Goal: Complete application form

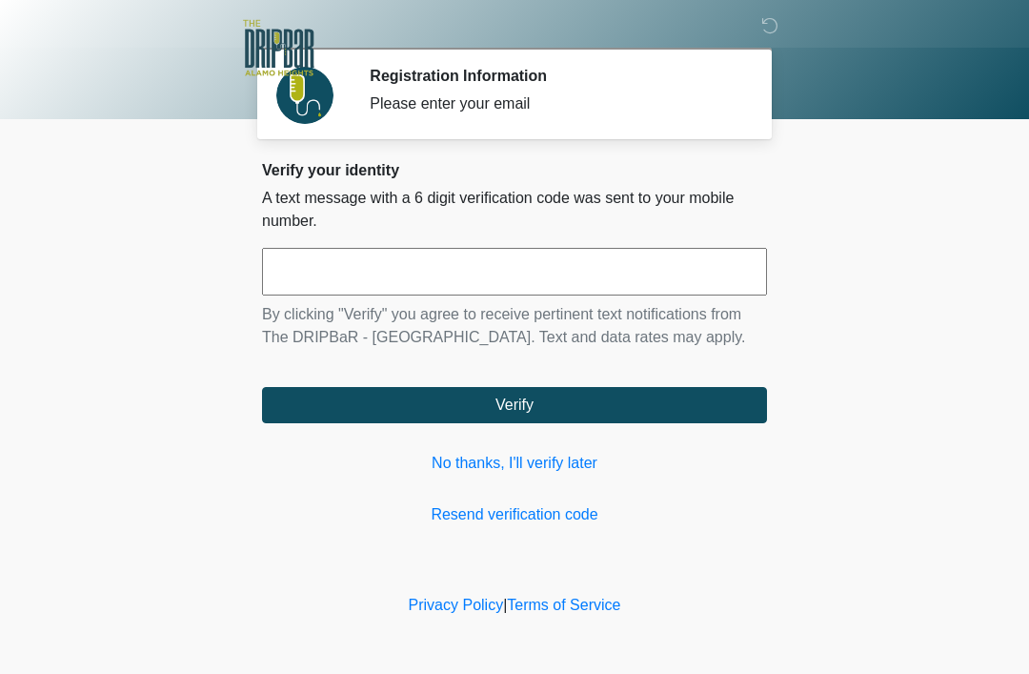
click at [419, 256] on input "text" at bounding box center [514, 272] width 505 height 48
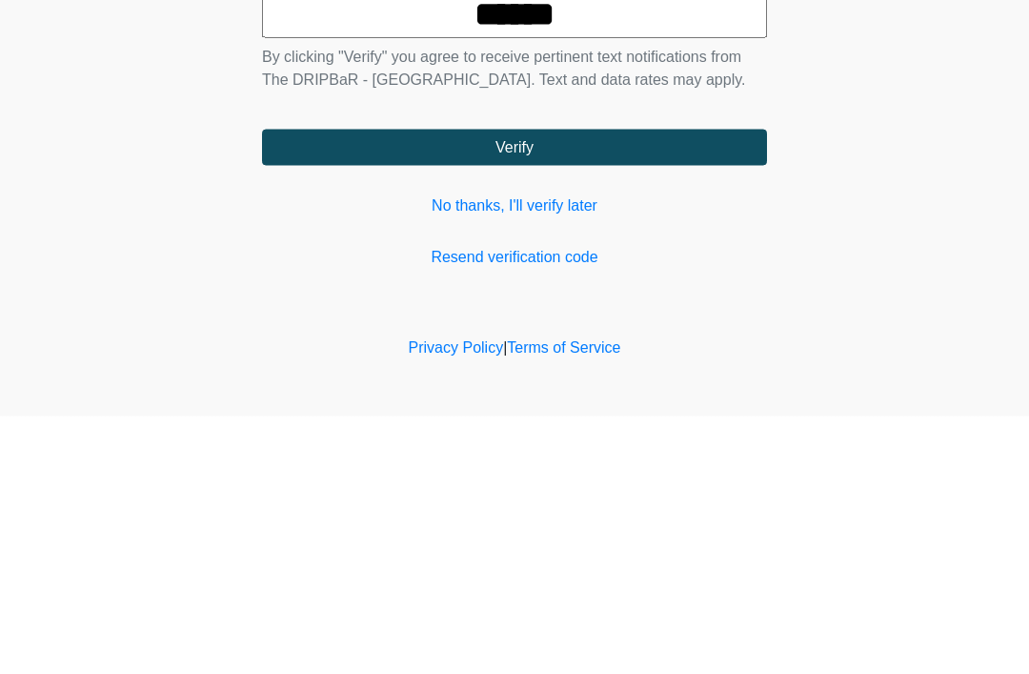
type input "******"
click at [522, 387] on button "Verify" at bounding box center [514, 405] width 505 height 36
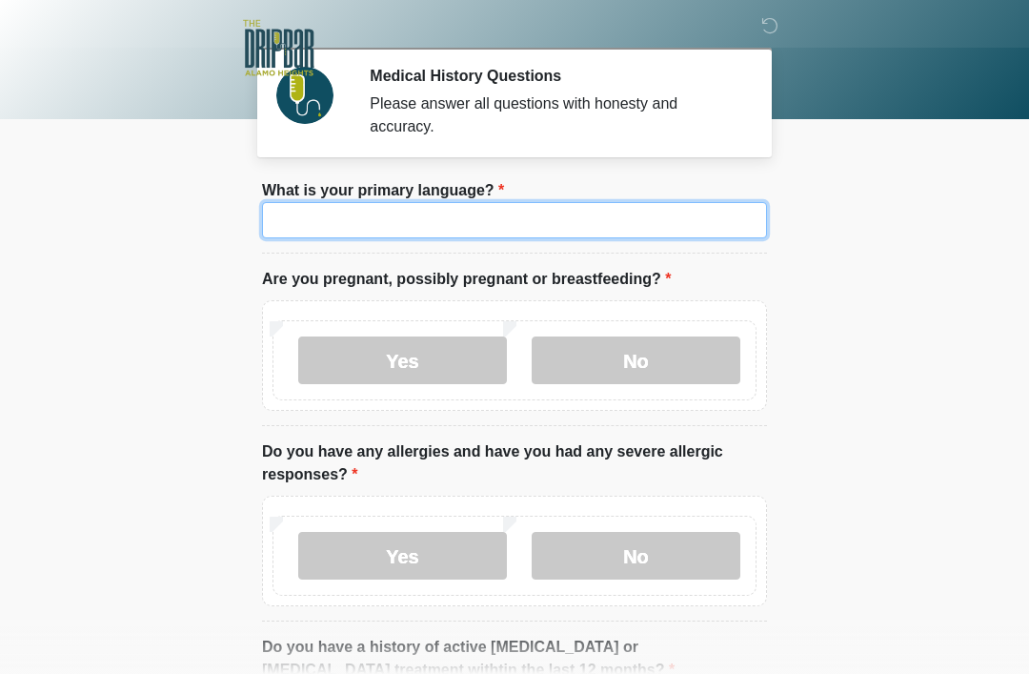
click at [729, 226] on input "What is your primary language?" at bounding box center [514, 220] width 505 height 36
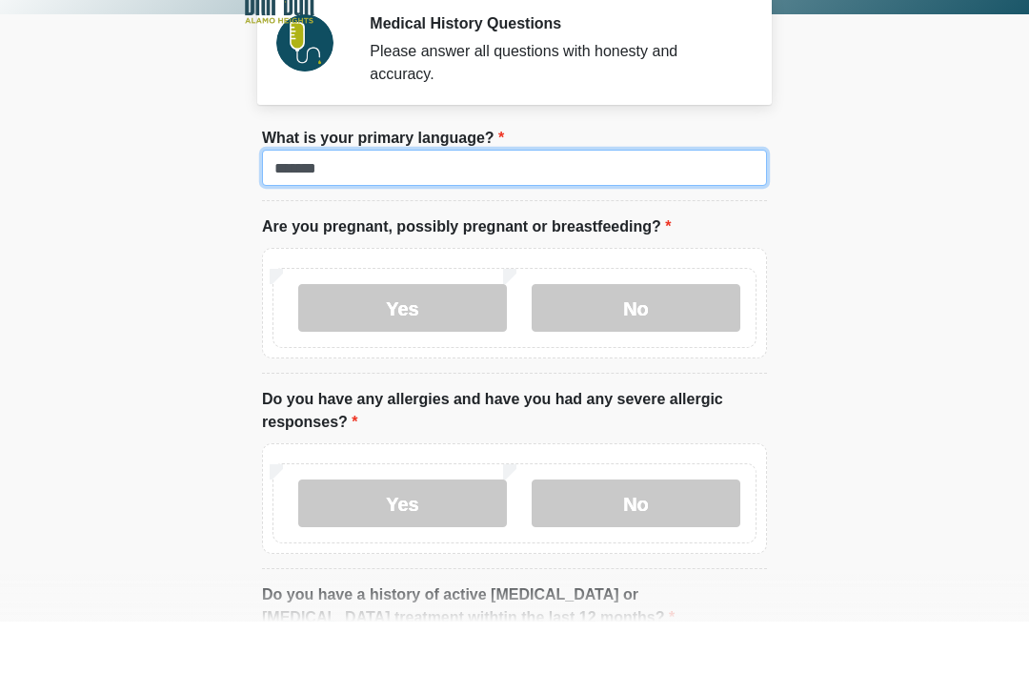
type input "*******"
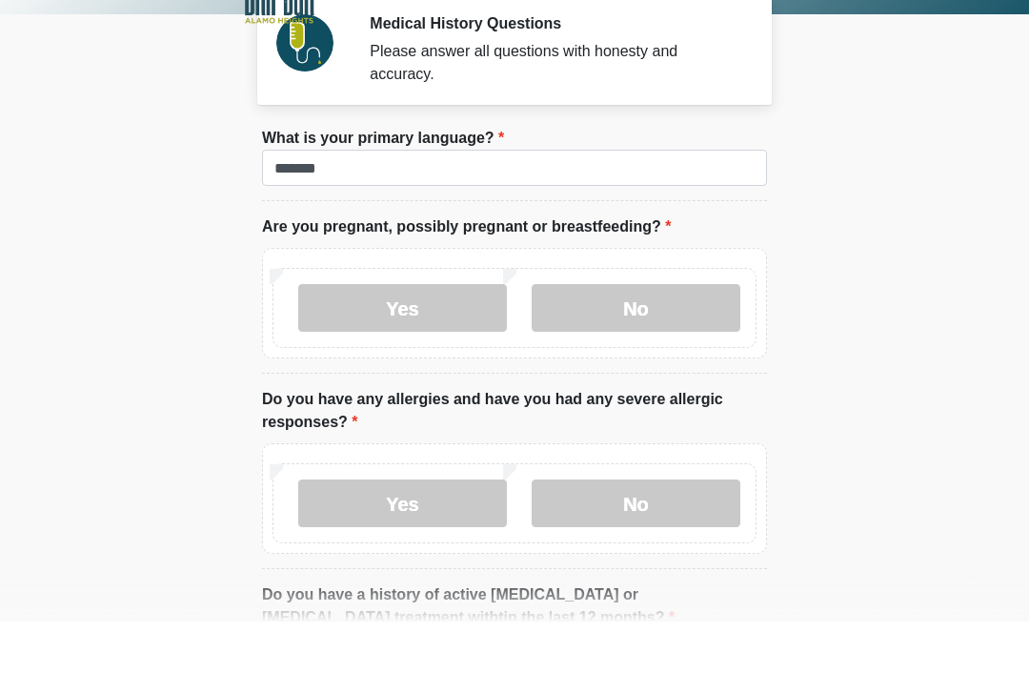
click at [655, 336] on label "No" at bounding box center [636, 360] width 209 height 48
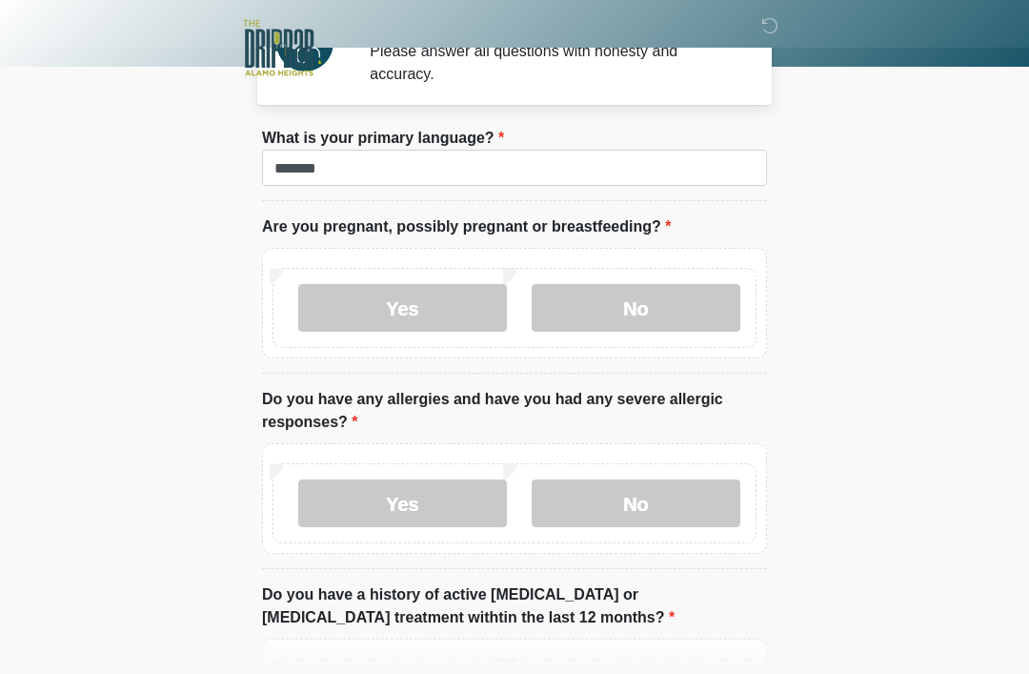
click at [666, 506] on label "No" at bounding box center [636, 503] width 209 height 48
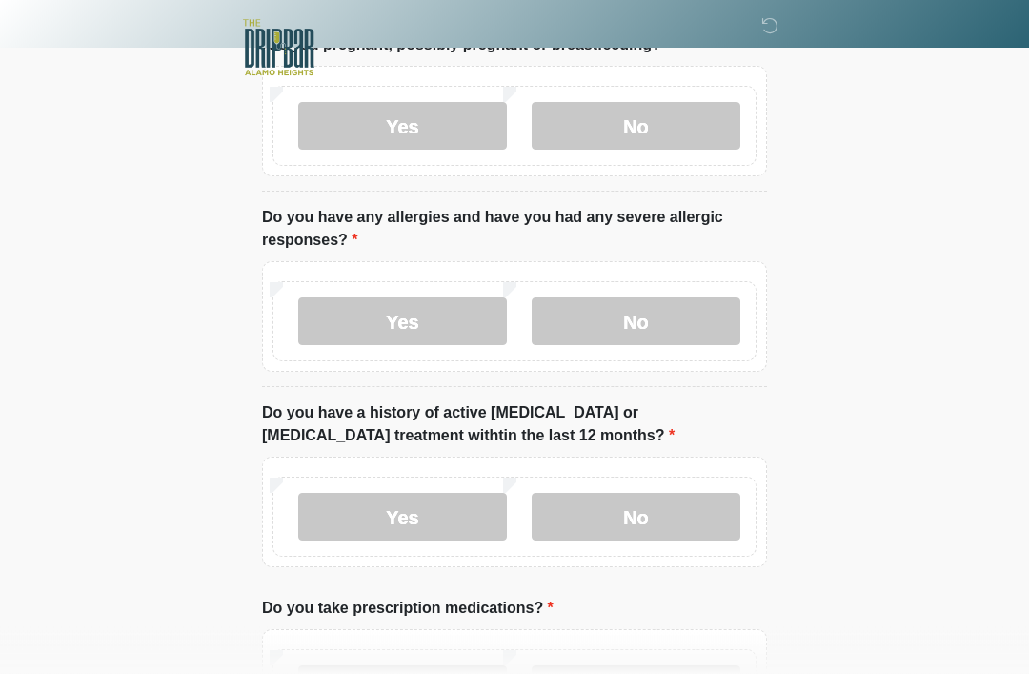
scroll to position [237, 0]
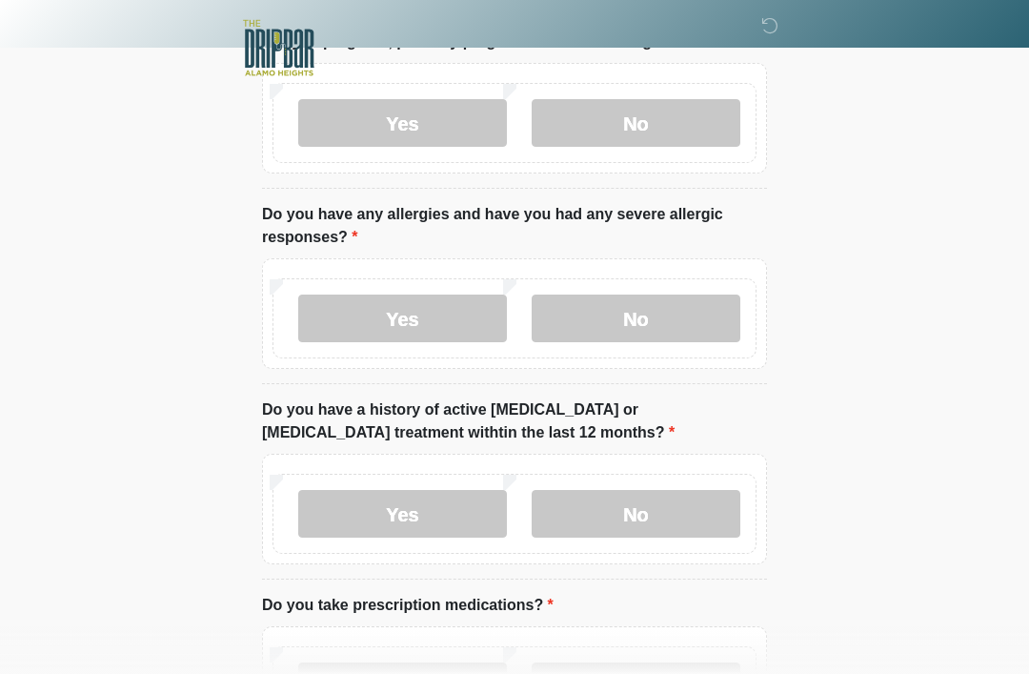
click at [688, 510] on label "No" at bounding box center [636, 514] width 209 height 48
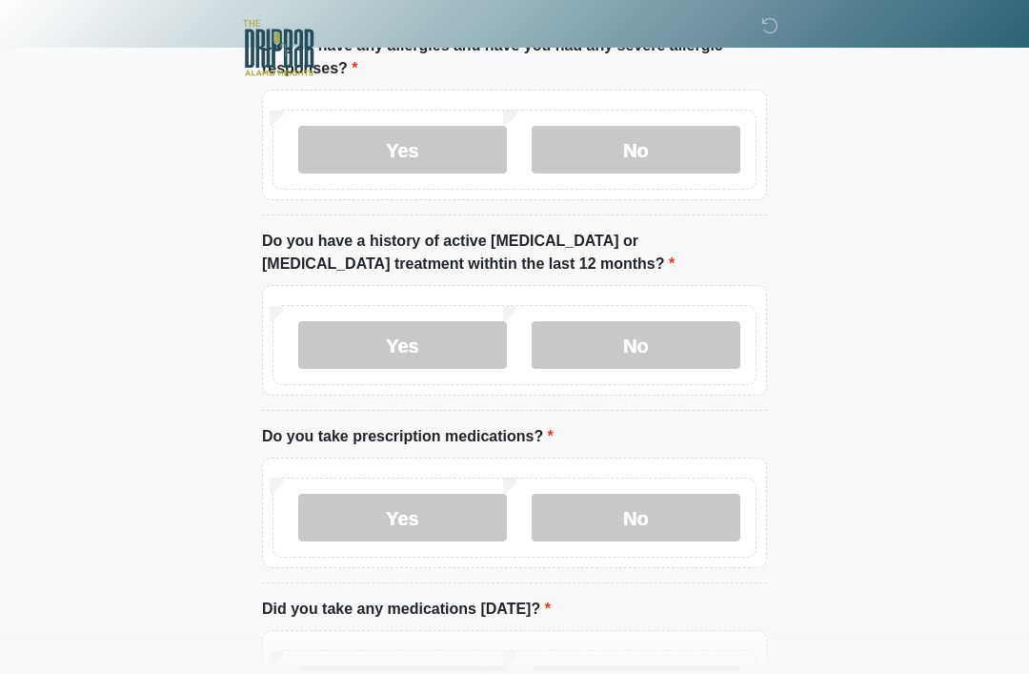
scroll to position [410, 0]
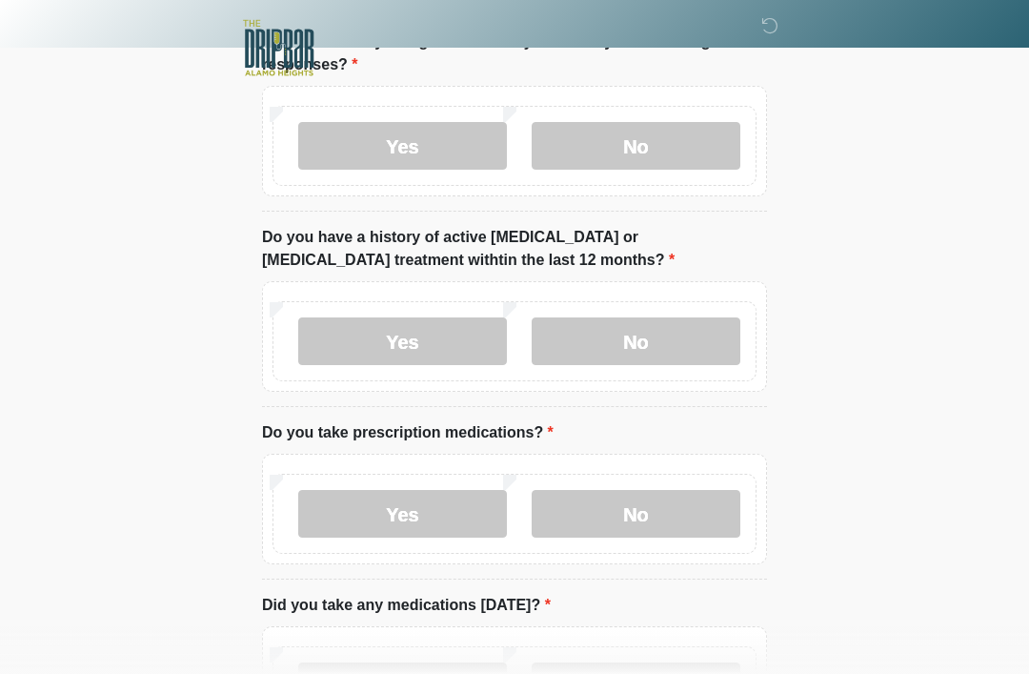
click at [450, 504] on label "Yes" at bounding box center [402, 514] width 209 height 48
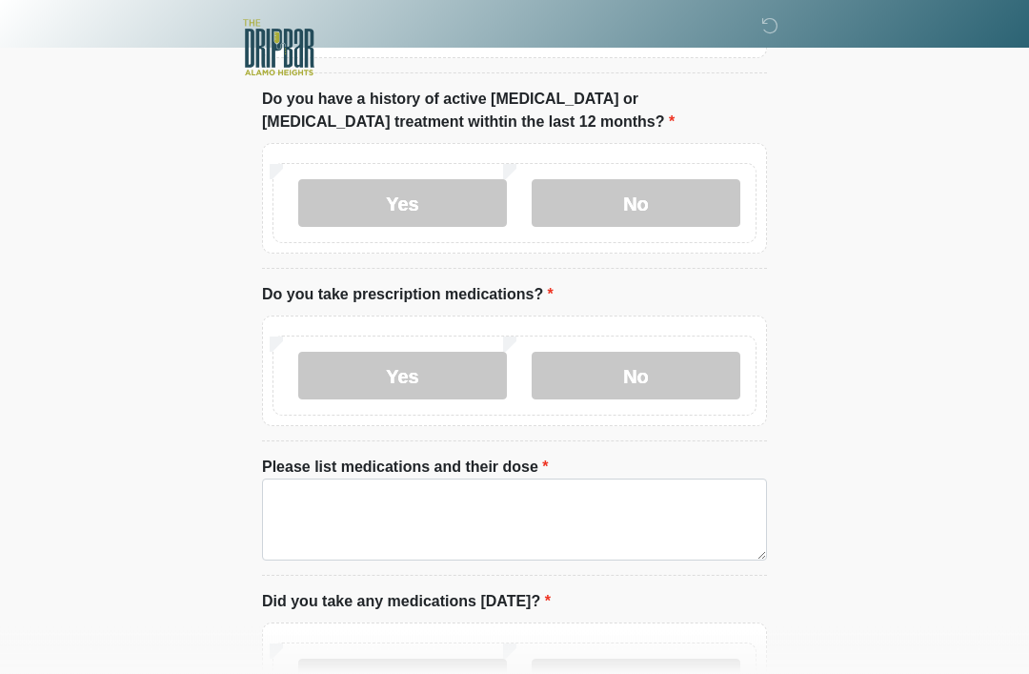
scroll to position [551, 0]
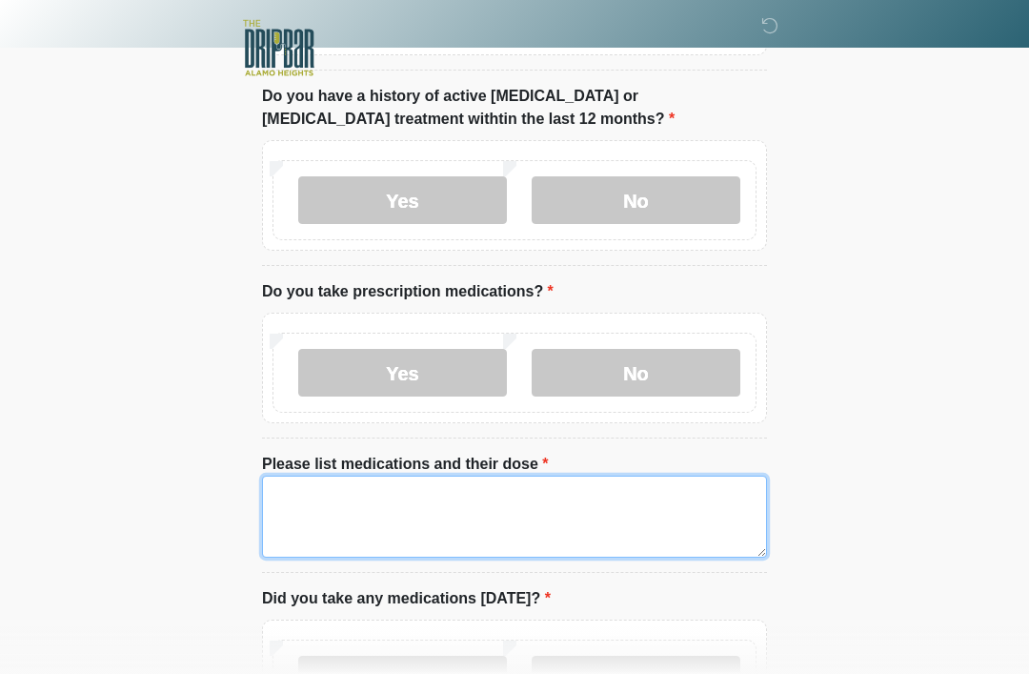
click at [303, 498] on textarea "Please list medications and their dose" at bounding box center [514, 517] width 505 height 82
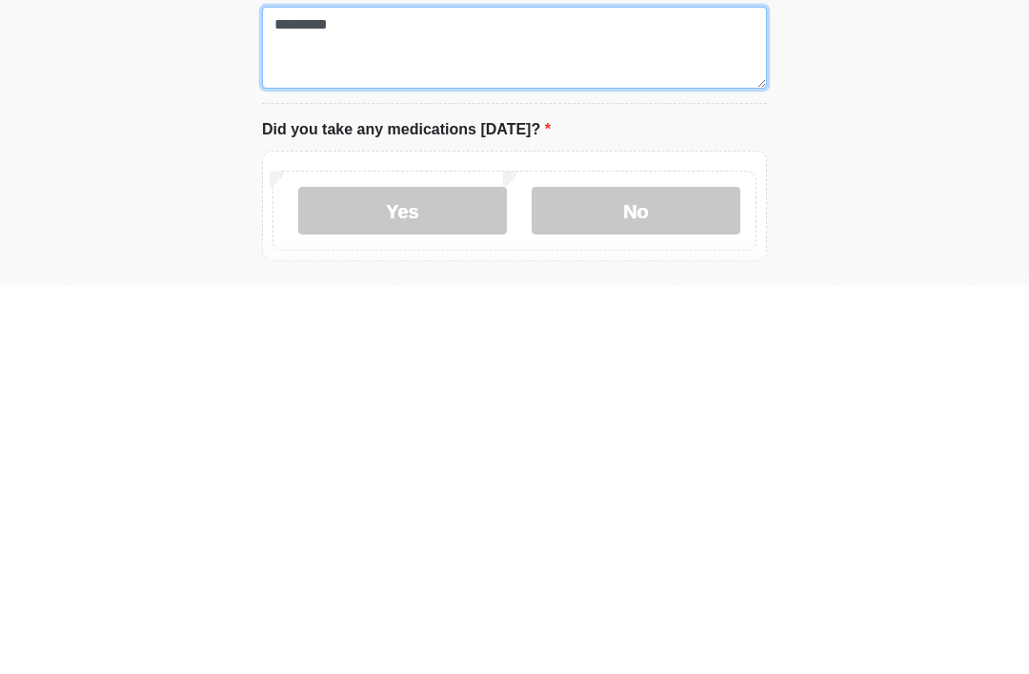
type textarea "********"
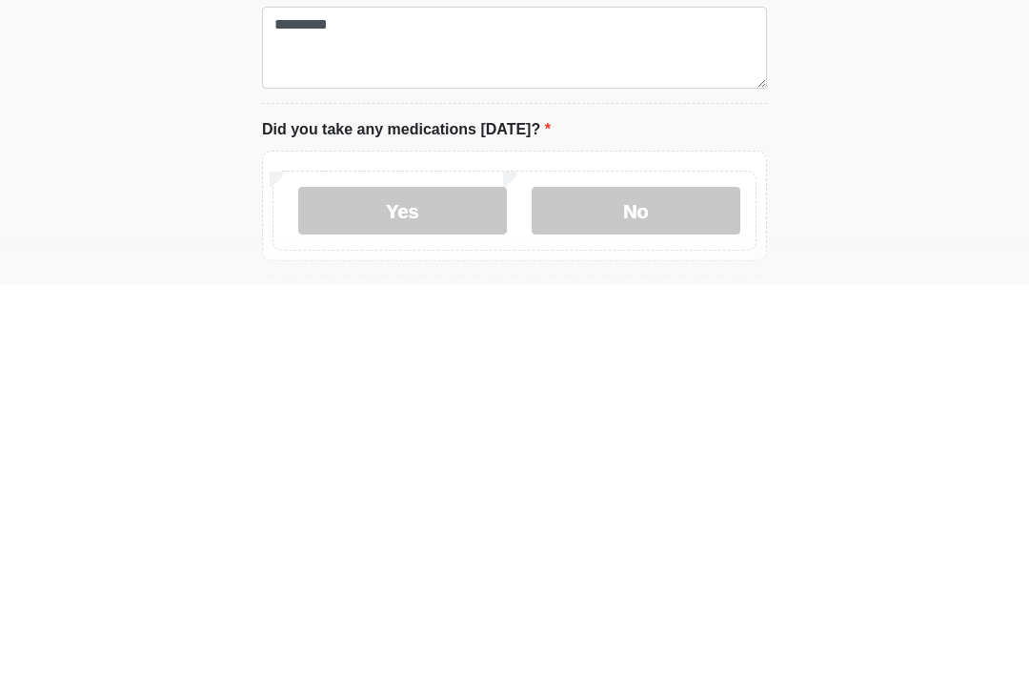
click at [628, 576] on label "No" at bounding box center [636, 600] width 209 height 48
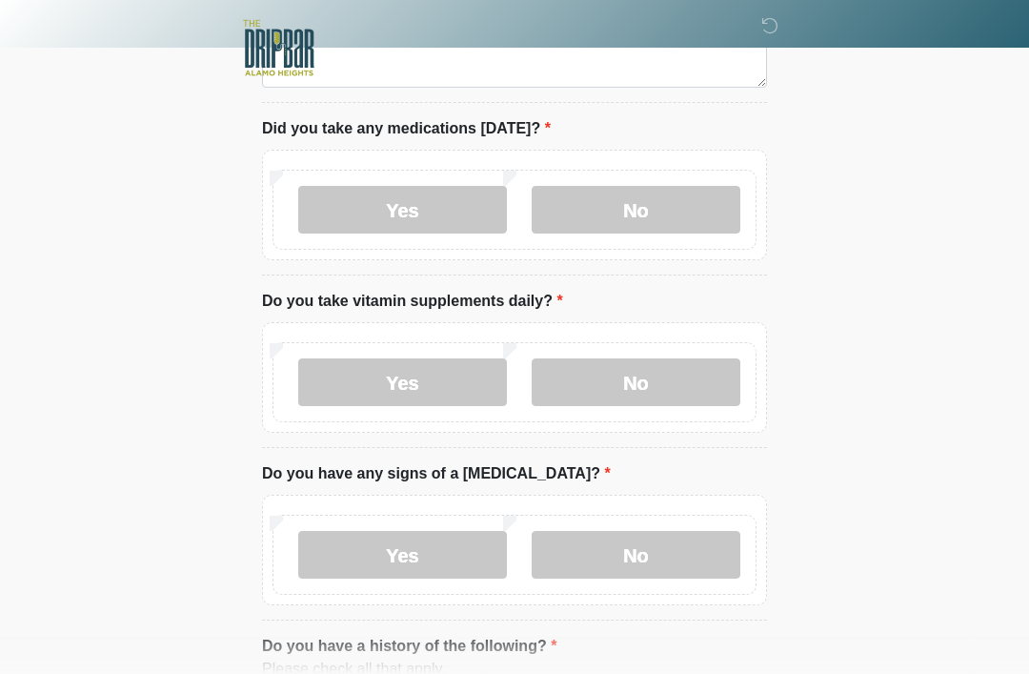
click at [633, 381] on label "No" at bounding box center [636, 382] width 209 height 48
click at [617, 549] on label "No" at bounding box center [636, 555] width 209 height 48
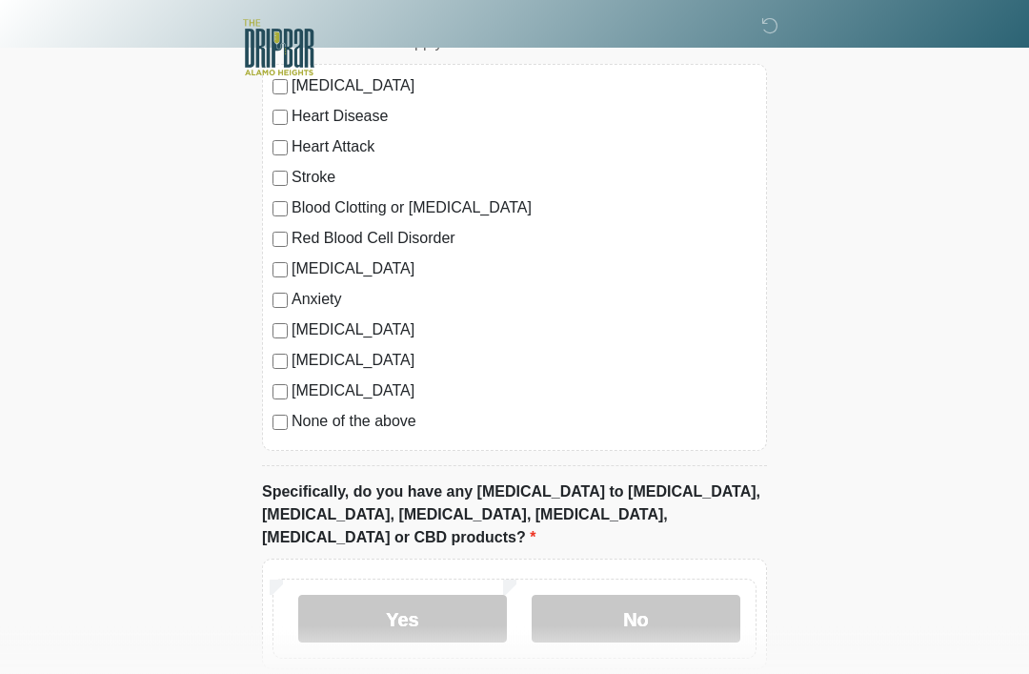
scroll to position [1647, 0]
click at [681, 595] on label "No" at bounding box center [636, 619] width 209 height 48
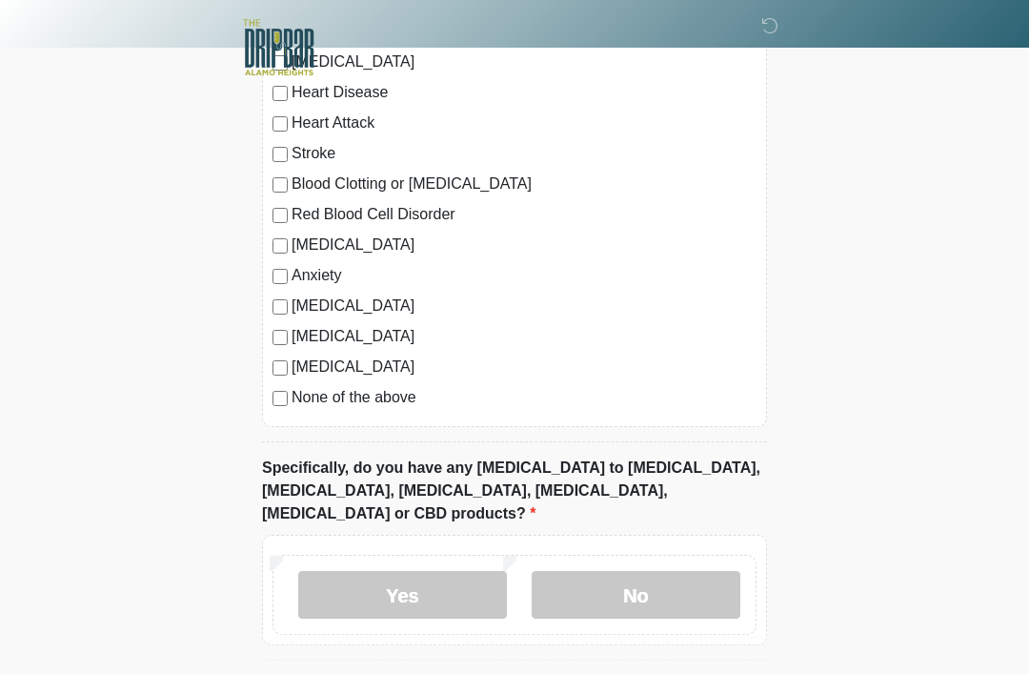
scroll to position [1723, 0]
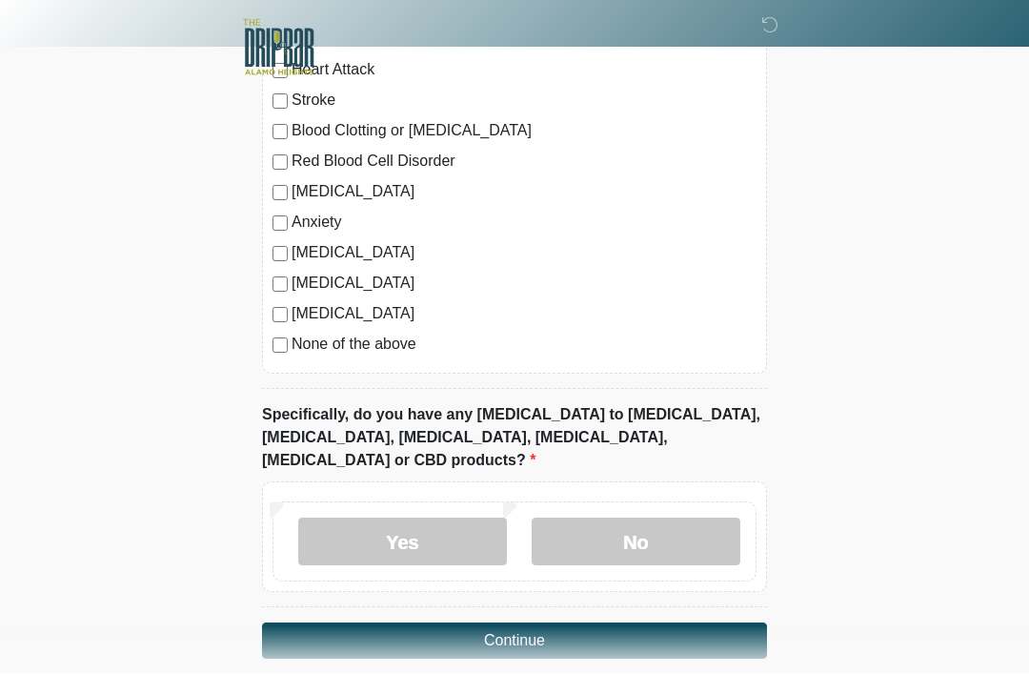
click at [509, 624] on button "Continue" at bounding box center [514, 641] width 505 height 36
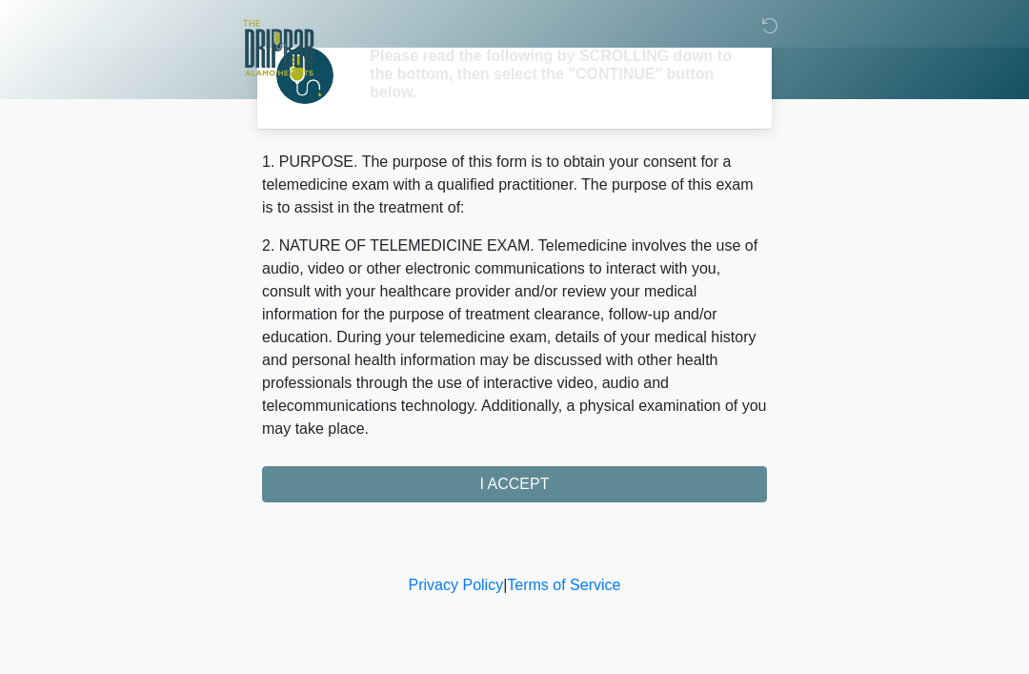
scroll to position [0, 0]
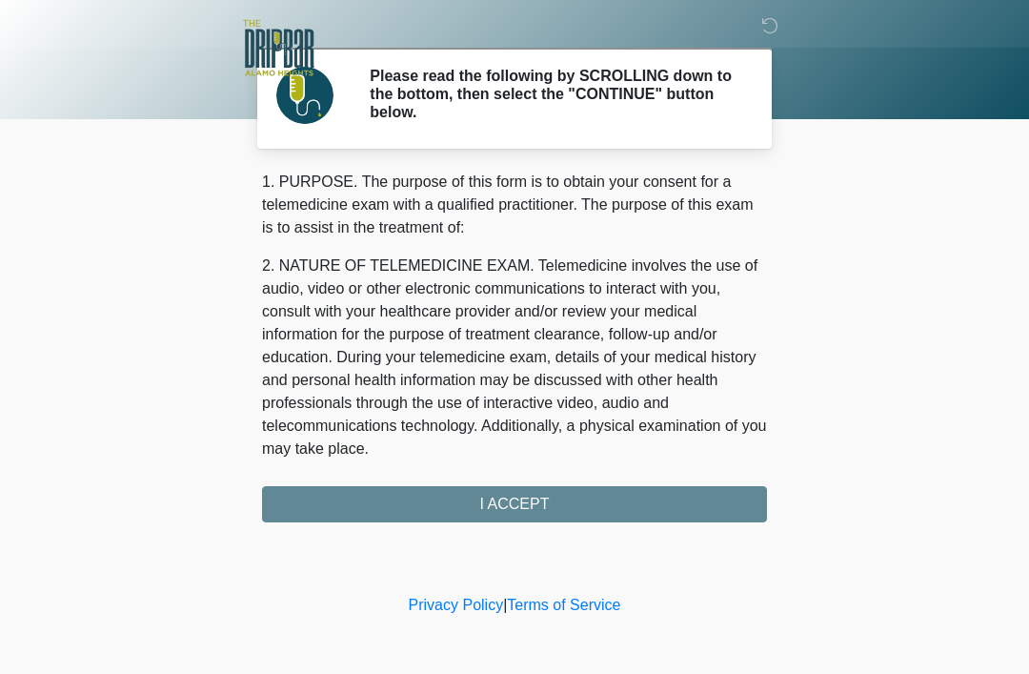
click at [538, 500] on div "1. PURPOSE. The purpose of this form is to obtain your consent for a telemedici…" at bounding box center [514, 347] width 505 height 352
click at [511, 504] on div "1. PURPOSE. The purpose of this form is to obtain your consent for a telemedici…" at bounding box center [514, 347] width 505 height 352
click at [507, 507] on div "1. PURPOSE. The purpose of this form is to obtain your consent for a telemedici…" at bounding box center [514, 347] width 505 height 352
click at [504, 509] on div "1. PURPOSE. The purpose of this form is to obtain your consent for a telemedici…" at bounding box center [514, 347] width 505 height 352
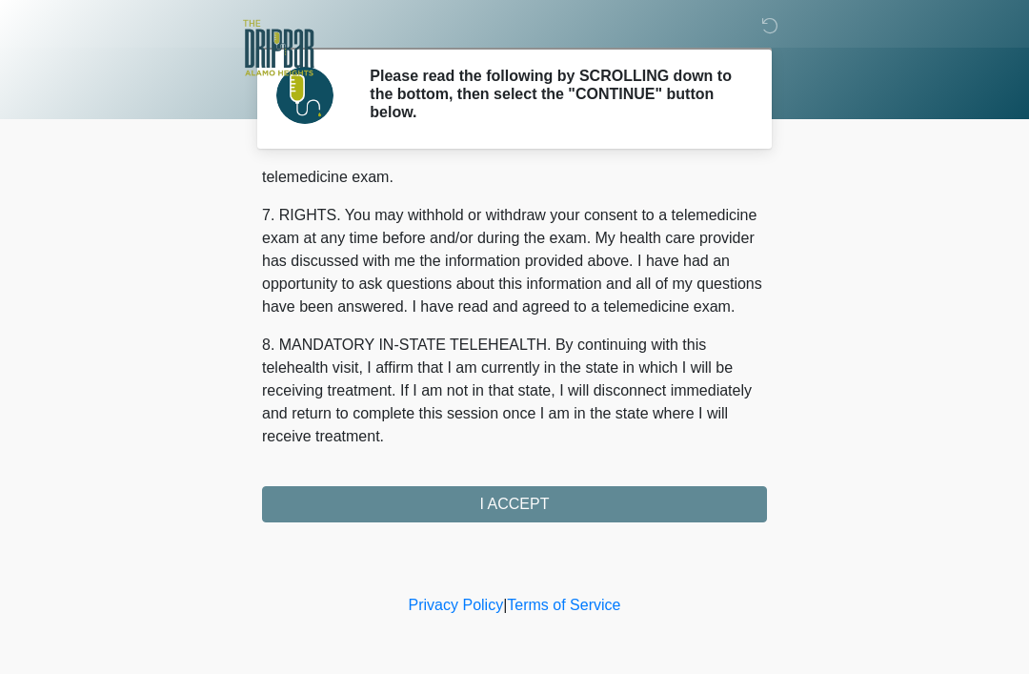
scroll to position [836, 0]
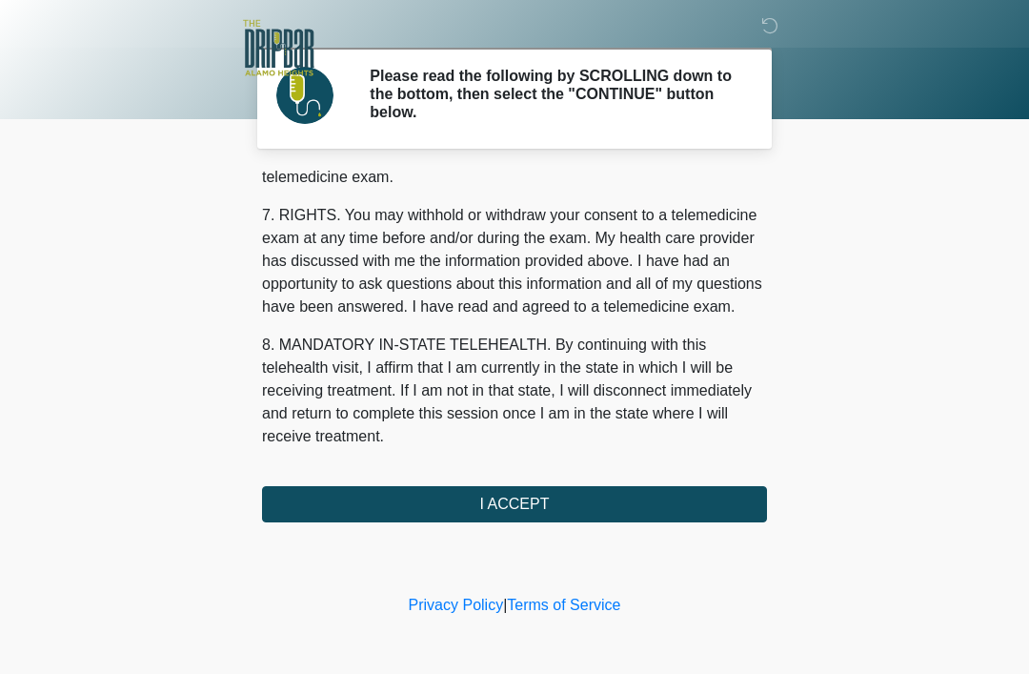
click at [515, 506] on button "I ACCEPT" at bounding box center [514, 504] width 505 height 36
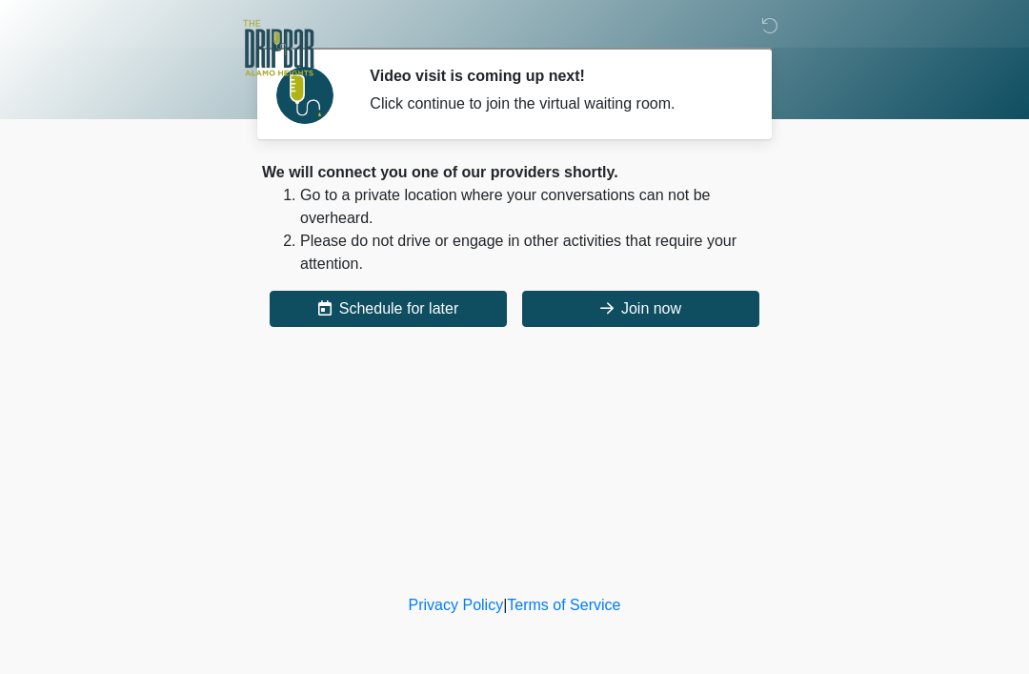
click at [649, 310] on button "Join now" at bounding box center [640, 309] width 237 height 36
